Goal: Transaction & Acquisition: Purchase product/service

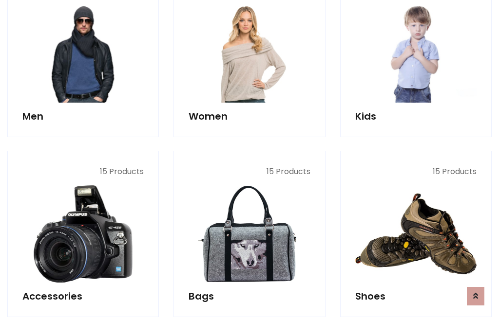
scroll to position [707, 0]
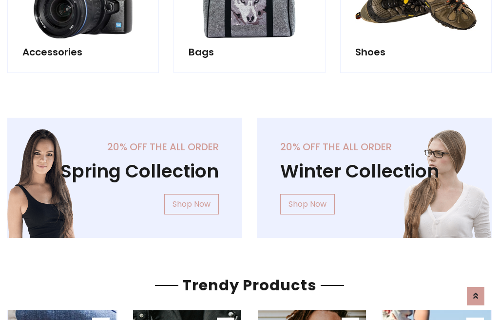
click at [249, 174] on div "20% off the all order Winter Collection Shop Now" at bounding box center [373, 186] width 249 height 136
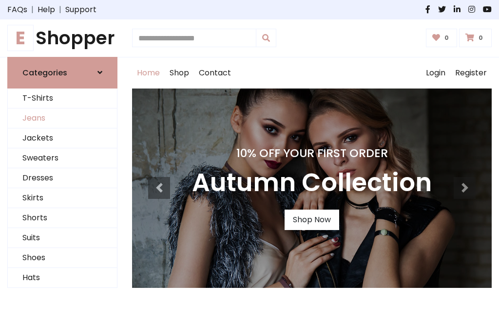
click at [62, 118] on link "Jeans" at bounding box center [62, 119] width 109 height 20
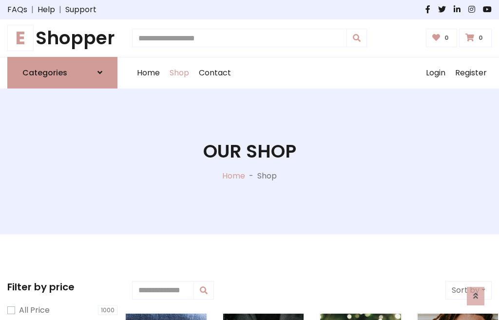
scroll to position [307, 0]
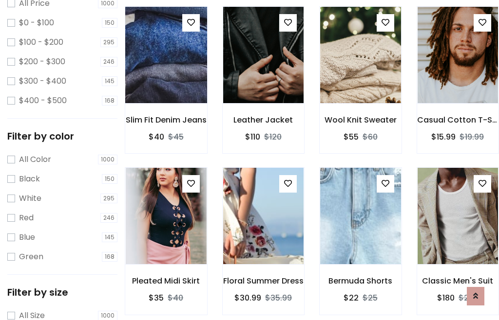
click at [166, 76] on img at bounding box center [165, 55] width 97 height 234
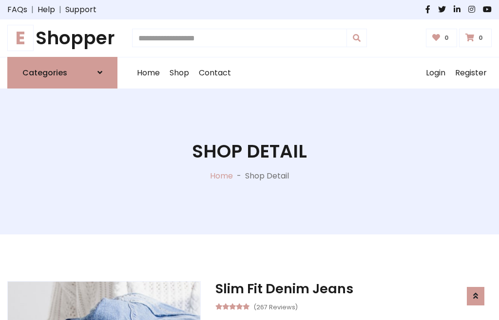
scroll to position [105, 0]
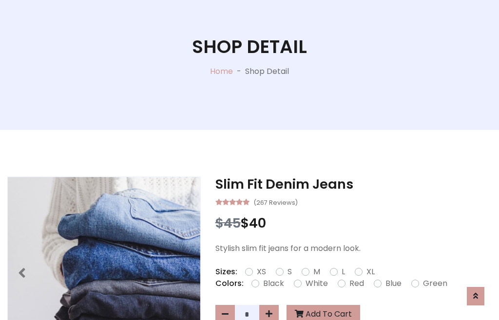
click at [355, 284] on label "Red" at bounding box center [356, 284] width 15 height 12
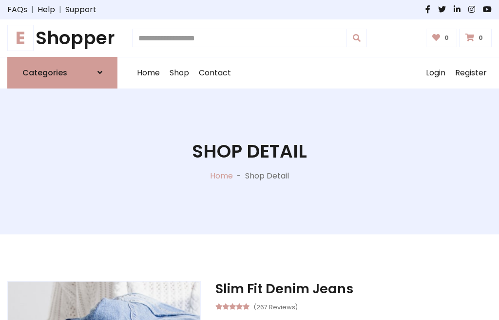
click at [249, 160] on h1 "Shop Detail" at bounding box center [249, 152] width 115 height 22
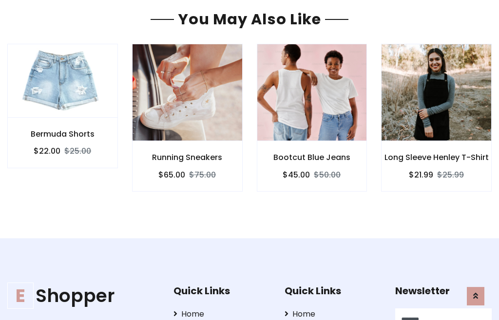
type input "******"
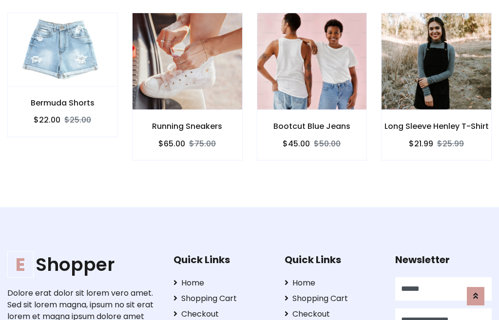
scroll to position [0, 0]
type input "**********"
